Goal: Transaction & Acquisition: Purchase product/service

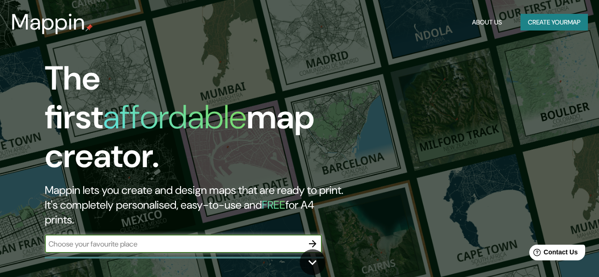
click at [131, 239] on input "text" at bounding box center [174, 244] width 259 height 11
type input "lima"
click at [316, 238] on icon "button" at bounding box center [312, 243] width 11 height 11
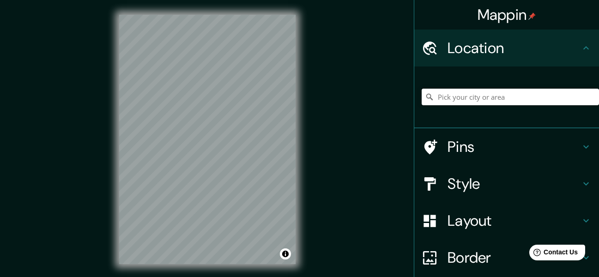
click at [501, 90] on input "Pick your city or area" at bounding box center [510, 97] width 177 height 17
click at [473, 99] on input "sheraton [GEOGRAPHIC_DATA], [GEOGRAPHIC_DATA], [GEOGRAPHIC_DATA]" at bounding box center [510, 97] width 177 height 17
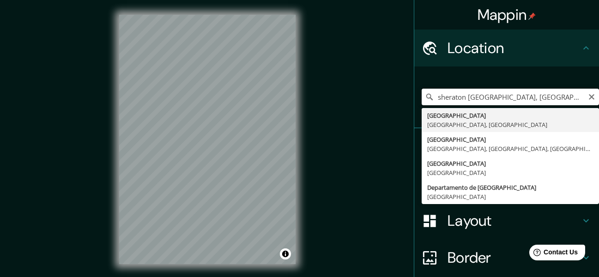
click at [461, 99] on input "sheraton [GEOGRAPHIC_DATA], [GEOGRAPHIC_DATA], [GEOGRAPHIC_DATA]" at bounding box center [510, 97] width 177 height 17
drag, startPoint x: 495, startPoint y: 94, endPoint x: 570, endPoint y: 94, distance: 75.8
click at [570, 94] on input "sheraton [GEOGRAPHIC_DATA], [GEOGRAPHIC_DATA], [GEOGRAPHIC_DATA]" at bounding box center [510, 97] width 177 height 17
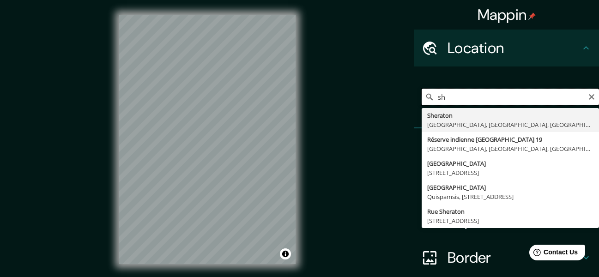
type input "s"
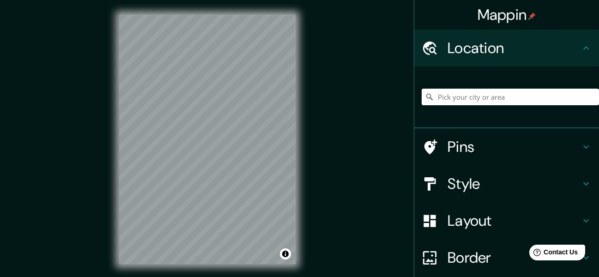
type input "g"
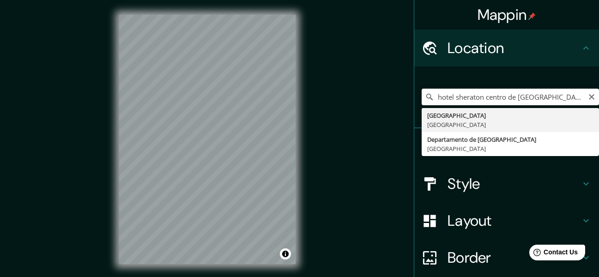
type input "[GEOGRAPHIC_DATA], [GEOGRAPHIC_DATA]"
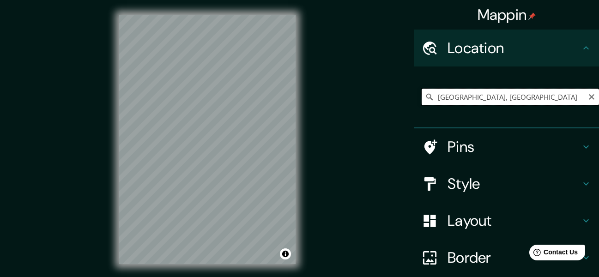
click at [259, 100] on div "Mappin Location [GEOGRAPHIC_DATA], [GEOGRAPHIC_DATA] Pins Style Layout Border C…" at bounding box center [299, 147] width 599 height 294
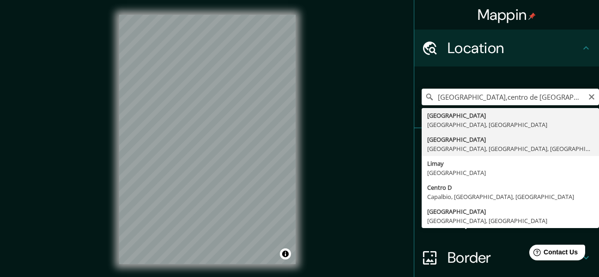
type input "[GEOGRAPHIC_DATA], [GEOGRAPHIC_DATA], [GEOGRAPHIC_DATA], [GEOGRAPHIC_DATA]"
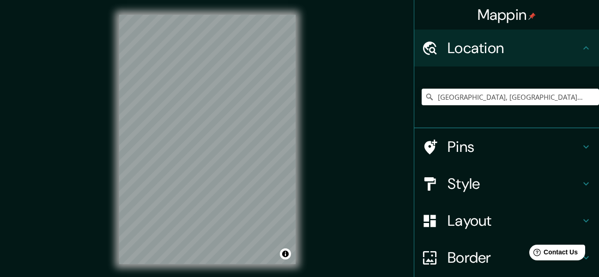
click at [464, 142] on h4 "Pins" at bounding box center [514, 147] width 133 height 18
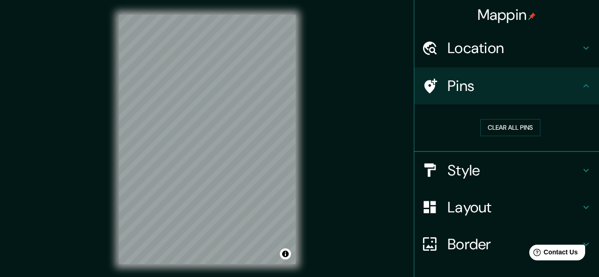
click at [451, 170] on h4 "Style" at bounding box center [514, 170] width 133 height 18
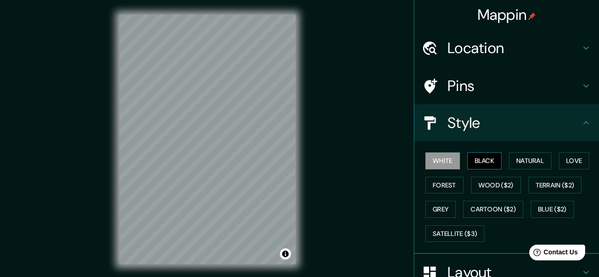
click at [468, 161] on button "Black" at bounding box center [485, 161] width 35 height 17
click at [513, 161] on button "Natural" at bounding box center [530, 161] width 43 height 17
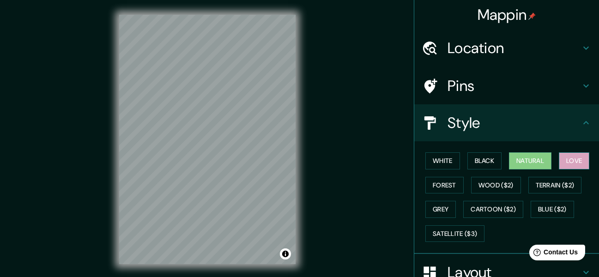
click at [562, 159] on button "Love" at bounding box center [574, 161] width 31 height 17
click at [440, 186] on button "Forest" at bounding box center [445, 185] width 38 height 17
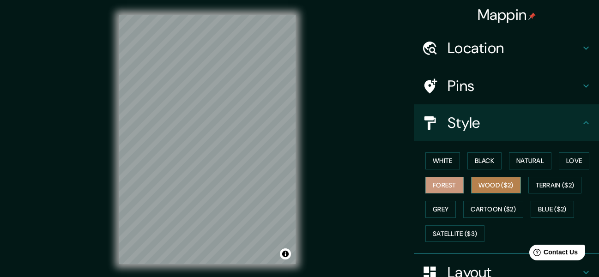
click at [500, 184] on button "Wood ($2)" at bounding box center [496, 185] width 50 height 17
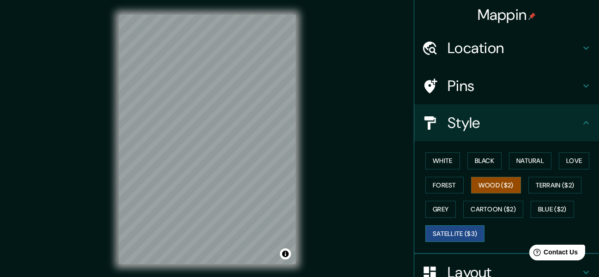
click at [461, 229] on button "Satellite ($3)" at bounding box center [455, 234] width 59 height 17
click at [545, 213] on button "Blue ($2)" at bounding box center [552, 209] width 43 height 17
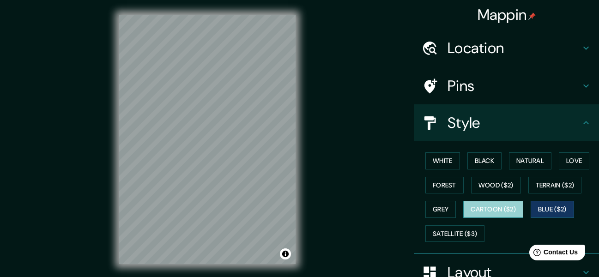
click at [508, 209] on button "Cartoon ($2)" at bounding box center [494, 209] width 60 height 17
click at [451, 206] on div "White Black Natural Love Forest Wood ($2) Terrain ($2) Grey Cartoon ($2) Blue (…" at bounding box center [510, 197] width 177 height 97
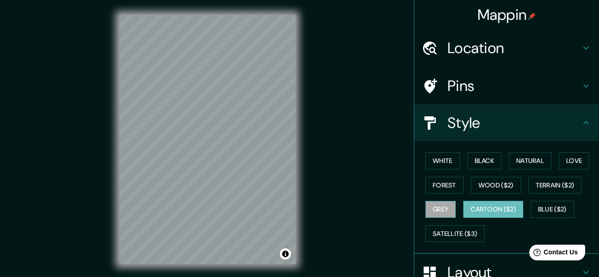
click at [438, 208] on button "Grey" at bounding box center [441, 209] width 31 height 17
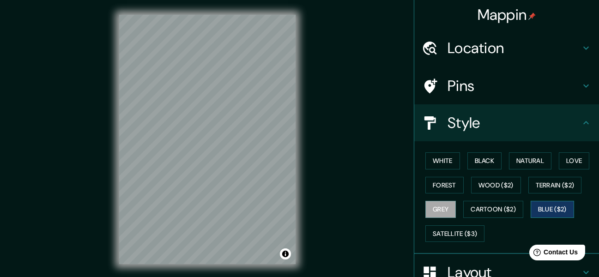
click at [542, 208] on button "Blue ($2)" at bounding box center [552, 209] width 43 height 17
click at [550, 177] on button "Terrain ($2)" at bounding box center [556, 185] width 54 height 17
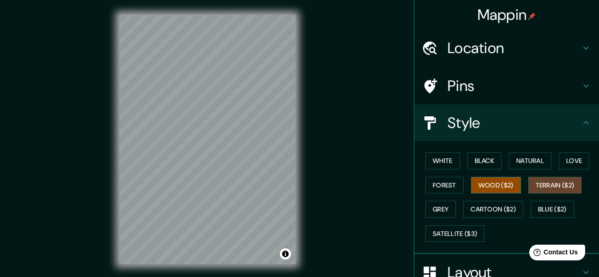
click at [482, 187] on button "Wood ($2)" at bounding box center [496, 185] width 50 height 17
click at [426, 188] on button "Forest" at bounding box center [445, 185] width 38 height 17
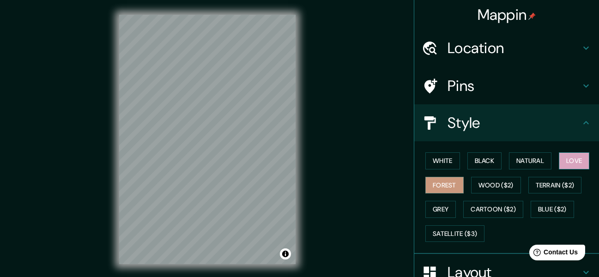
click at [566, 163] on button "Love" at bounding box center [574, 161] width 31 height 17
click at [523, 161] on button "Natural" at bounding box center [530, 161] width 43 height 17
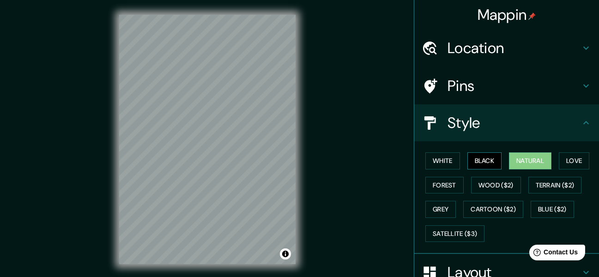
click at [477, 161] on button "Black" at bounding box center [485, 161] width 35 height 17
click at [449, 166] on button "White" at bounding box center [443, 161] width 35 height 17
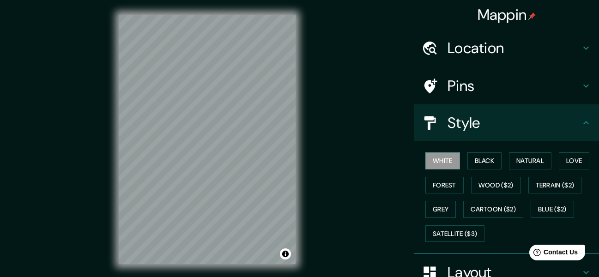
click at [523, 208] on div "White Black Natural Love Forest Wood ($2) Terrain ($2) Grey Cartoon ($2) Blue (…" at bounding box center [510, 197] width 177 height 97
click at [539, 207] on button "Blue ($2)" at bounding box center [552, 209] width 43 height 17
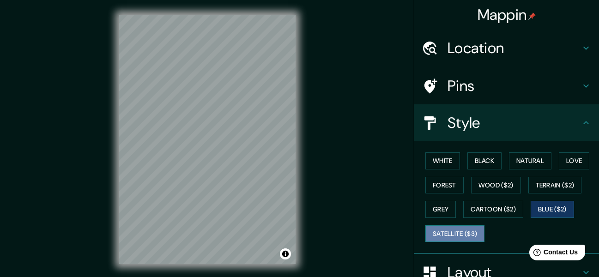
click at [452, 234] on button "Satellite ($3)" at bounding box center [455, 234] width 59 height 17
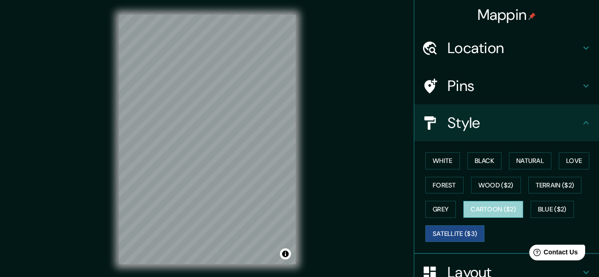
click at [512, 208] on button "Cartoon ($2)" at bounding box center [494, 209] width 60 height 17
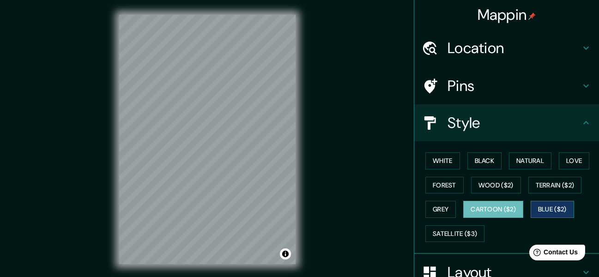
click at [531, 208] on button "Blue ($2)" at bounding box center [552, 209] width 43 height 17
click at [479, 214] on button "Cartoon ($2)" at bounding box center [494, 209] width 60 height 17
click at [547, 203] on button "Blue ($2)" at bounding box center [552, 209] width 43 height 17
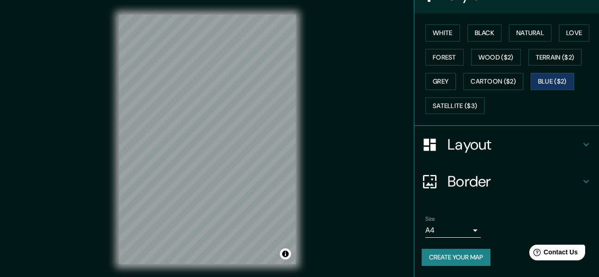
click at [495, 148] on h4 "Layout" at bounding box center [514, 144] width 133 height 18
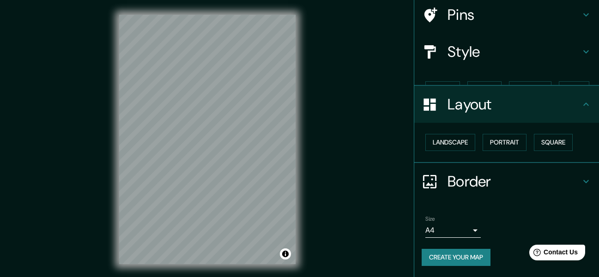
scroll to position [55, 0]
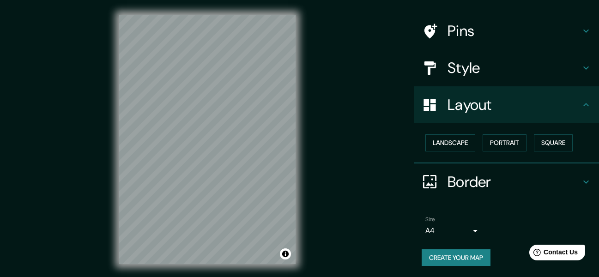
click at [481, 184] on h4 "Border" at bounding box center [514, 182] width 133 height 18
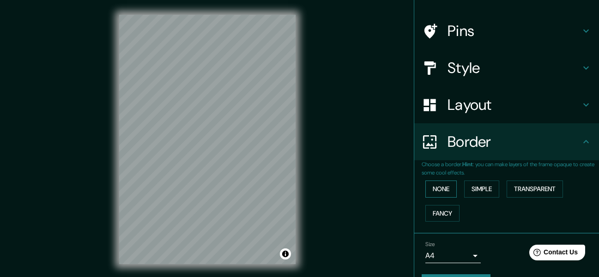
click at [434, 193] on button "None" at bounding box center [441, 189] width 31 height 17
click at [438, 189] on button "None" at bounding box center [441, 189] width 31 height 17
click at [473, 189] on button "Simple" at bounding box center [481, 189] width 35 height 17
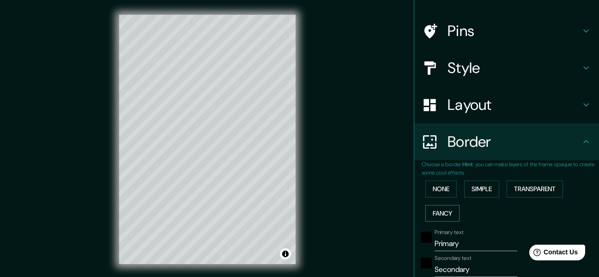
click at [438, 213] on button "Fancy" at bounding box center [443, 213] width 34 height 17
click at [440, 187] on button "None" at bounding box center [441, 189] width 31 height 17
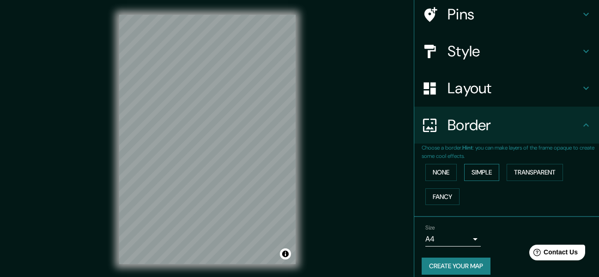
scroll to position [80, 0]
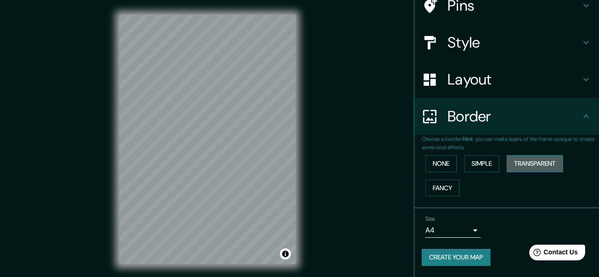
click at [524, 161] on button "Transparent" at bounding box center [535, 163] width 56 height 17
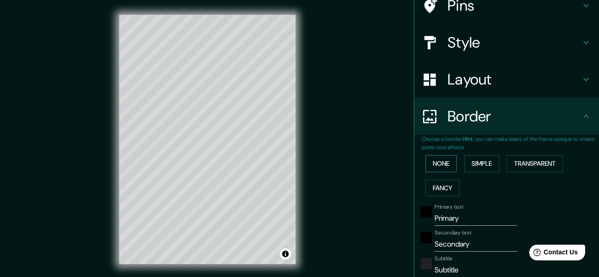
click at [429, 163] on button "None" at bounding box center [441, 163] width 31 height 17
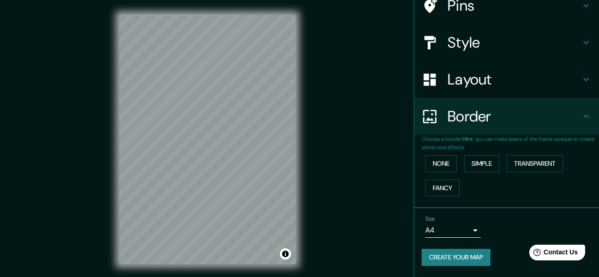
click at [469, 107] on h4 "Border" at bounding box center [514, 116] width 133 height 18
click at [485, 72] on h4 "Layout" at bounding box center [514, 79] width 133 height 18
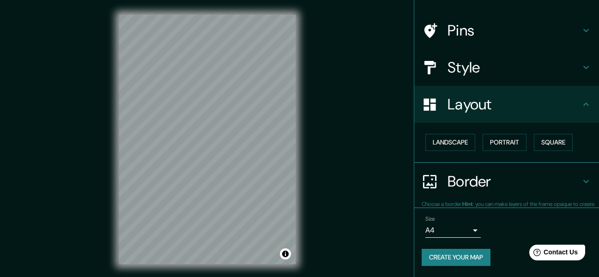
scroll to position [55, 0]
click at [503, 147] on button "Portrait" at bounding box center [505, 142] width 44 height 17
click at [515, 140] on button "Portrait" at bounding box center [505, 142] width 44 height 17
click at [539, 141] on button "Square" at bounding box center [553, 142] width 39 height 17
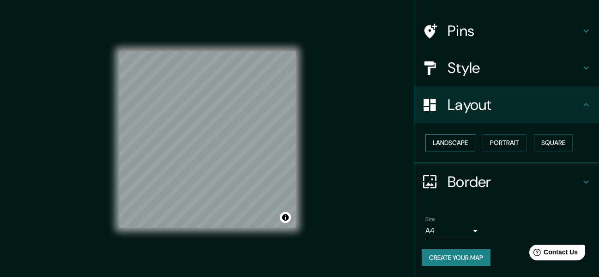
click at [449, 142] on button "Landscape" at bounding box center [451, 142] width 50 height 17
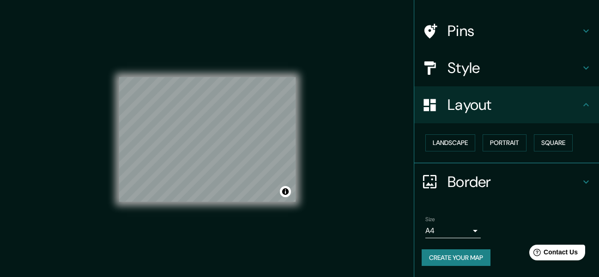
scroll to position [9, 0]
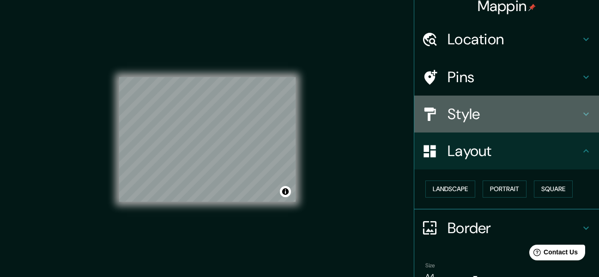
click at [469, 117] on h4 "Style" at bounding box center [514, 114] width 133 height 18
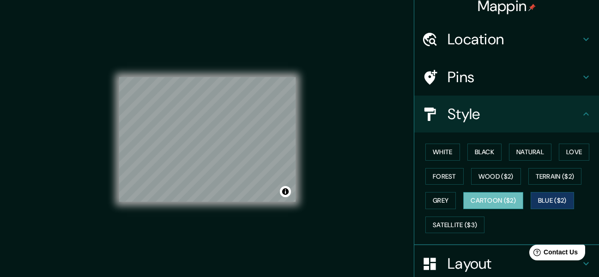
click at [489, 201] on button "Cartoon ($2)" at bounding box center [494, 200] width 60 height 17
click at [426, 200] on button "Grey" at bounding box center [441, 200] width 31 height 17
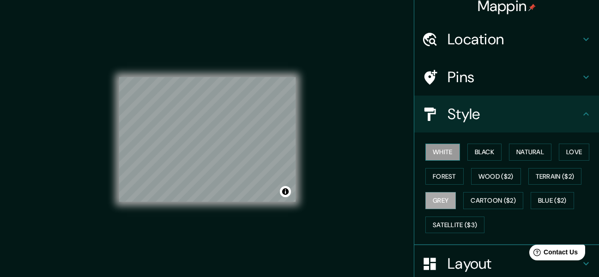
click at [429, 153] on button "White" at bounding box center [443, 152] width 35 height 17
click at [475, 149] on button "Black" at bounding box center [485, 152] width 35 height 17
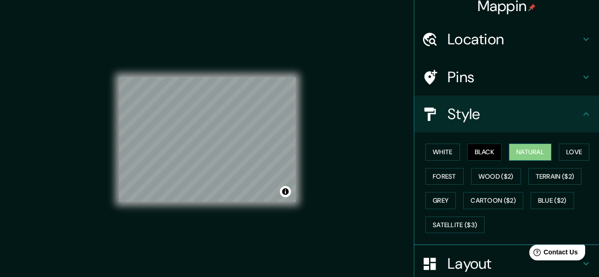
click at [525, 152] on button "Natural" at bounding box center [530, 152] width 43 height 17
click at [565, 146] on button "Love" at bounding box center [574, 152] width 31 height 17
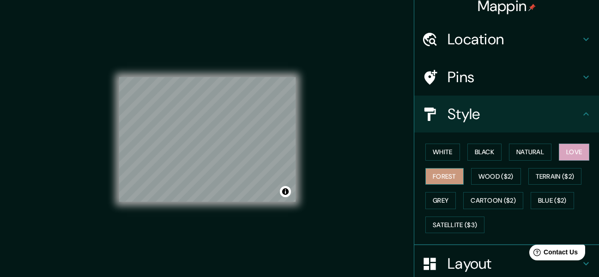
click at [432, 169] on button "Forest" at bounding box center [445, 176] width 38 height 17
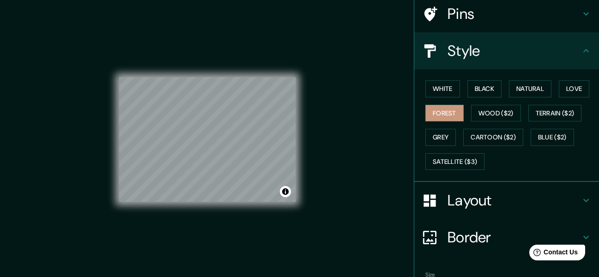
scroll to position [128, 0]
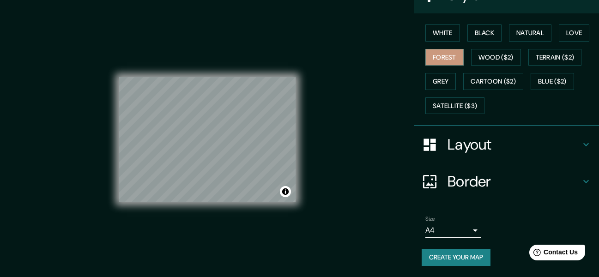
click at [474, 261] on button "Create your map" at bounding box center [456, 257] width 69 height 17
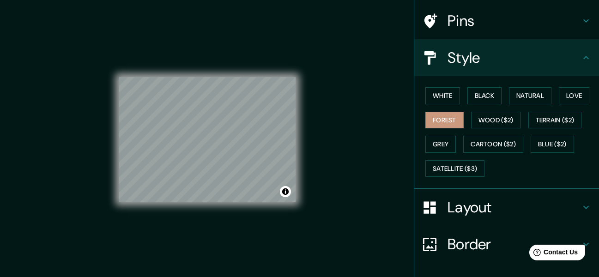
scroll to position [0, 0]
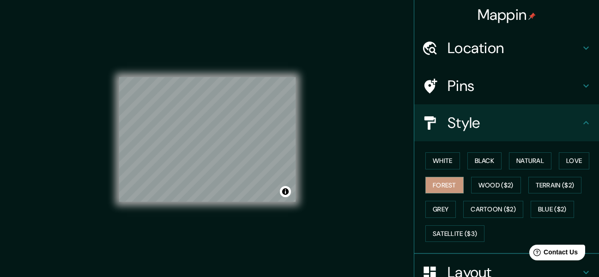
click at [520, 43] on h4 "Location" at bounding box center [514, 48] width 133 height 18
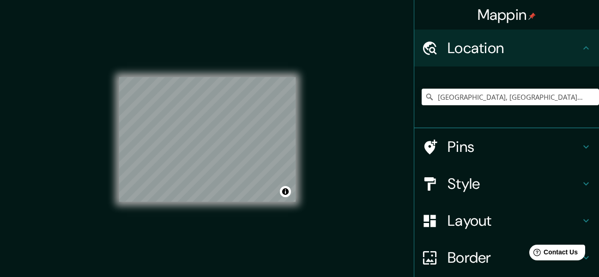
click at [520, 43] on h4 "Location" at bounding box center [514, 48] width 133 height 18
click at [570, 47] on h4 "Location" at bounding box center [514, 48] width 133 height 18
click at [581, 47] on icon at bounding box center [586, 48] width 11 height 11
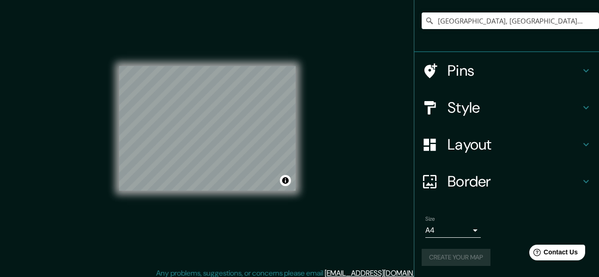
scroll to position [17, 0]
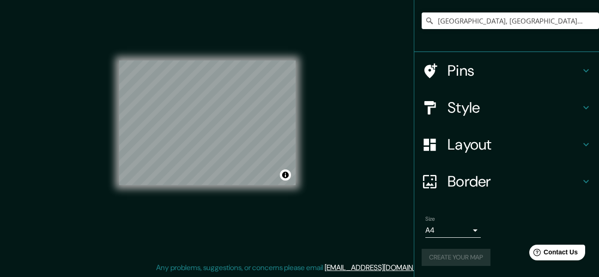
click at [430, 256] on div "Create your map" at bounding box center [507, 257] width 170 height 17
click at [446, 260] on button "Create your map" at bounding box center [456, 257] width 69 height 17
click at [289, 177] on button "Toggle attribution" at bounding box center [285, 175] width 11 height 11
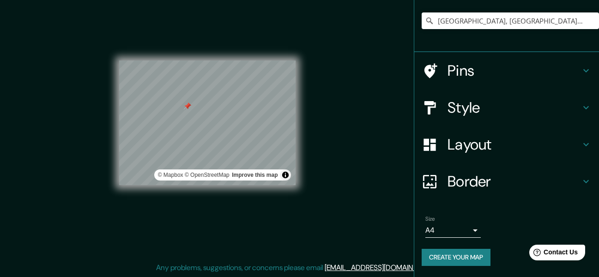
click at [357, 210] on div "Mappin Location [GEOGRAPHIC_DATA], [GEOGRAPHIC_DATA], [GEOGRAPHIC_DATA], [GEOGR…" at bounding box center [299, 130] width 599 height 294
click at [286, 175] on button "Toggle attribution" at bounding box center [285, 175] width 11 height 11
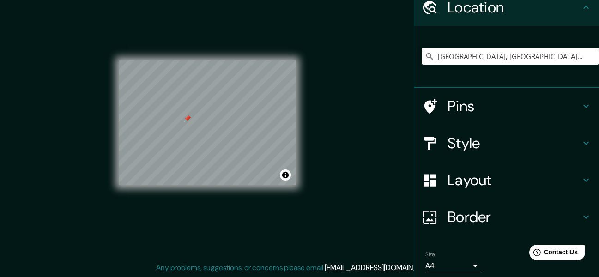
scroll to position [0, 0]
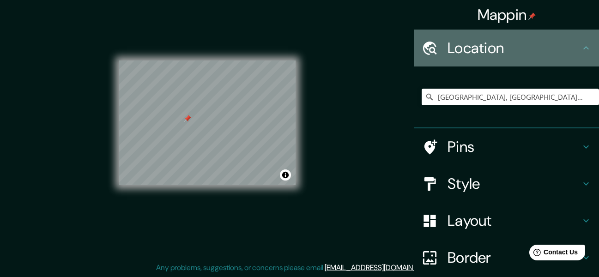
click at [562, 42] on h4 "Location" at bounding box center [514, 48] width 133 height 18
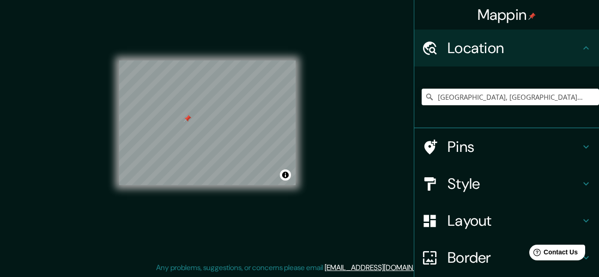
click at [562, 42] on h4 "Location" at bounding box center [514, 48] width 133 height 18
click at [581, 49] on icon at bounding box center [586, 48] width 11 height 11
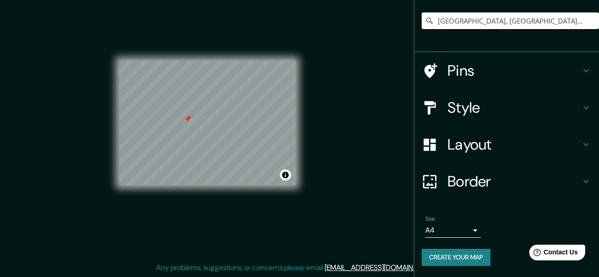
click at [581, 70] on icon at bounding box center [586, 70] width 11 height 11
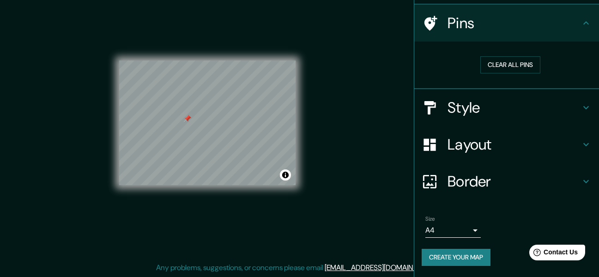
scroll to position [62, 0]
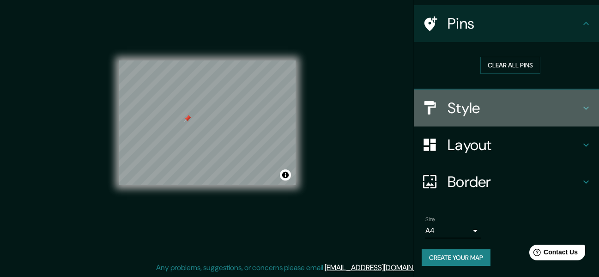
click at [581, 104] on icon at bounding box center [586, 108] width 11 height 11
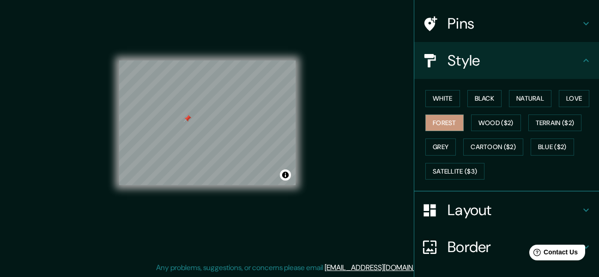
click at [581, 64] on icon at bounding box center [586, 60] width 11 height 11
click at [495, 203] on h4 "Layout" at bounding box center [514, 210] width 133 height 18
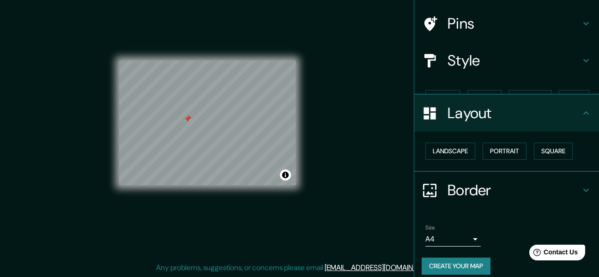
scroll to position [55, 0]
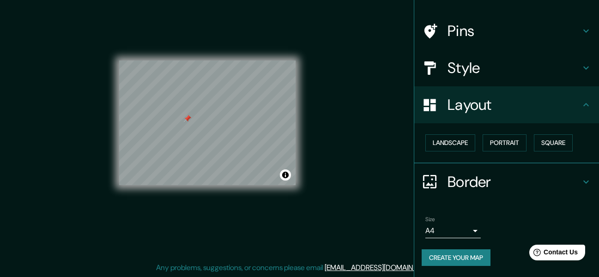
click at [454, 259] on button "Create your map" at bounding box center [456, 258] width 69 height 17
click at [471, 223] on div "Size A4 single" at bounding box center [453, 227] width 55 height 22
click at [463, 233] on body "Mappin Location [GEOGRAPHIC_DATA], [GEOGRAPHIC_DATA], [GEOGRAPHIC_DATA], [GEOGR…" at bounding box center [299, 121] width 599 height 277
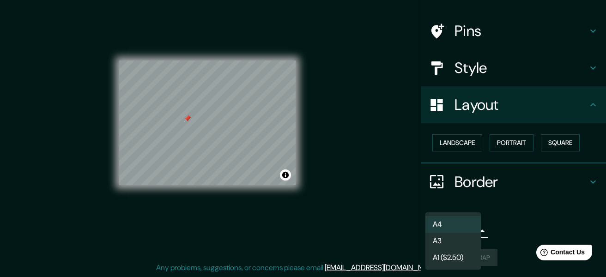
click at [445, 243] on li "A3" at bounding box center [453, 241] width 55 height 17
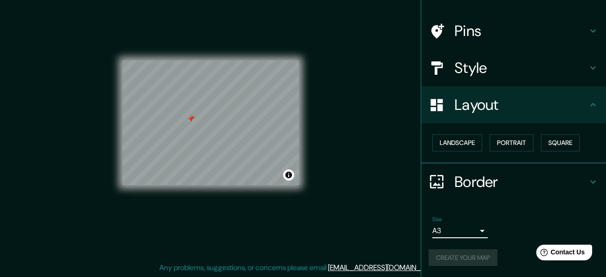
click at [446, 228] on body "Mappin Location [GEOGRAPHIC_DATA], [GEOGRAPHIC_DATA], [GEOGRAPHIC_DATA], [GEOGR…" at bounding box center [303, 121] width 606 height 277
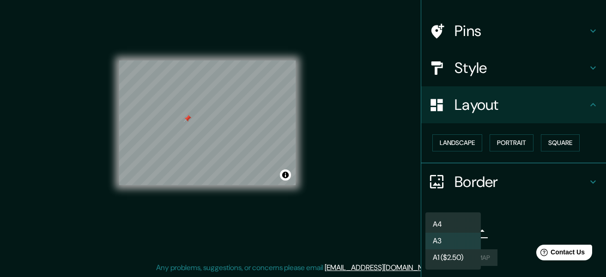
click at [444, 218] on li "A4" at bounding box center [453, 224] width 55 height 17
type input "single"
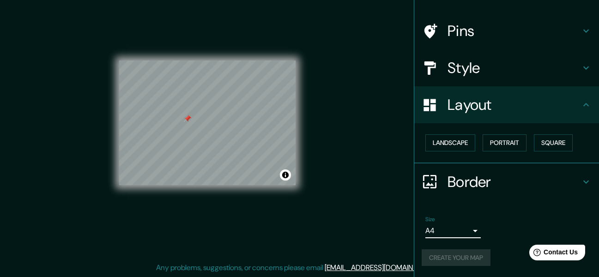
click at [449, 259] on div "Create your map" at bounding box center [507, 258] width 170 height 17
click at [496, 245] on div "Size A4 single Create your map" at bounding box center [507, 243] width 170 height 61
click at [186, 121] on div at bounding box center [187, 118] width 7 height 7
click at [186, 118] on div at bounding box center [187, 118] width 7 height 7
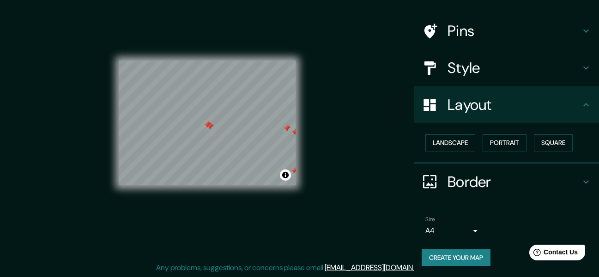
click at [208, 125] on div at bounding box center [210, 126] width 7 height 7
click at [208, 125] on div at bounding box center [207, 124] width 7 height 7
click at [208, 128] on div at bounding box center [207, 124] width 7 height 7
click at [213, 128] on div at bounding box center [211, 127] width 7 height 7
click at [209, 122] on div at bounding box center [211, 123] width 7 height 7
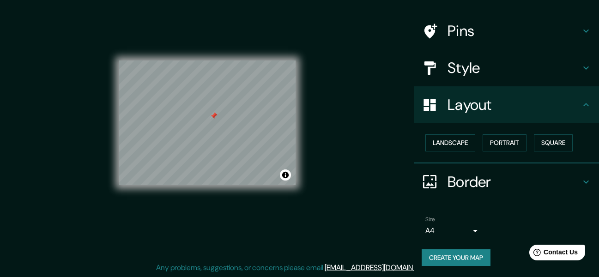
click at [215, 115] on div at bounding box center [213, 115] width 7 height 7
click at [269, 124] on div at bounding box center [270, 123] width 7 height 7
click at [270, 125] on div at bounding box center [270, 123] width 7 height 7
click at [269, 116] on div at bounding box center [269, 119] width 7 height 7
click at [271, 114] on div at bounding box center [271, 112] width 7 height 7
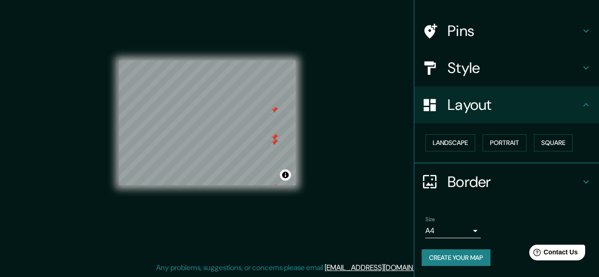
click at [273, 141] on div at bounding box center [274, 142] width 7 height 7
click at [274, 140] on div at bounding box center [274, 137] width 7 height 7
click at [274, 140] on div at bounding box center [274, 142] width 7 height 7
click at [274, 110] on div at bounding box center [274, 109] width 7 height 7
click at [278, 105] on div at bounding box center [277, 106] width 7 height 7
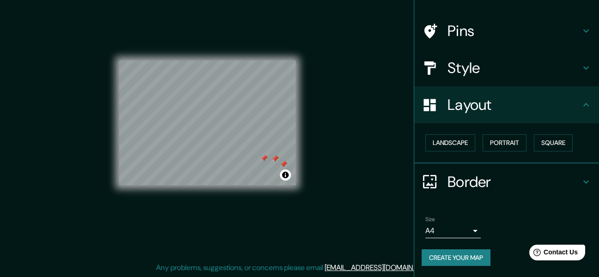
drag, startPoint x: 275, startPoint y: 164, endPoint x: 275, endPoint y: 155, distance: 8.3
click at [275, 155] on div at bounding box center [275, 158] width 7 height 7
click at [264, 159] on div at bounding box center [264, 158] width 7 height 7
click at [282, 163] on div at bounding box center [283, 164] width 7 height 7
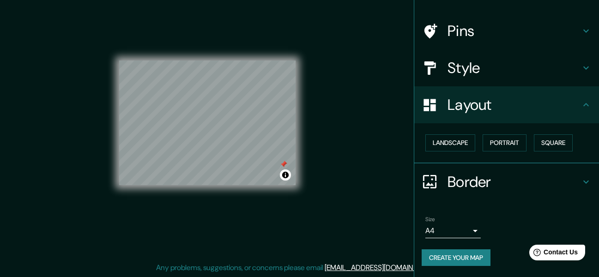
click at [285, 165] on div at bounding box center [283, 164] width 7 height 7
click at [450, 255] on button "Create your map" at bounding box center [456, 258] width 69 height 17
click at [450, 255] on div "Create your map" at bounding box center [507, 258] width 170 height 17
